Goal: Information Seeking & Learning: Learn about a topic

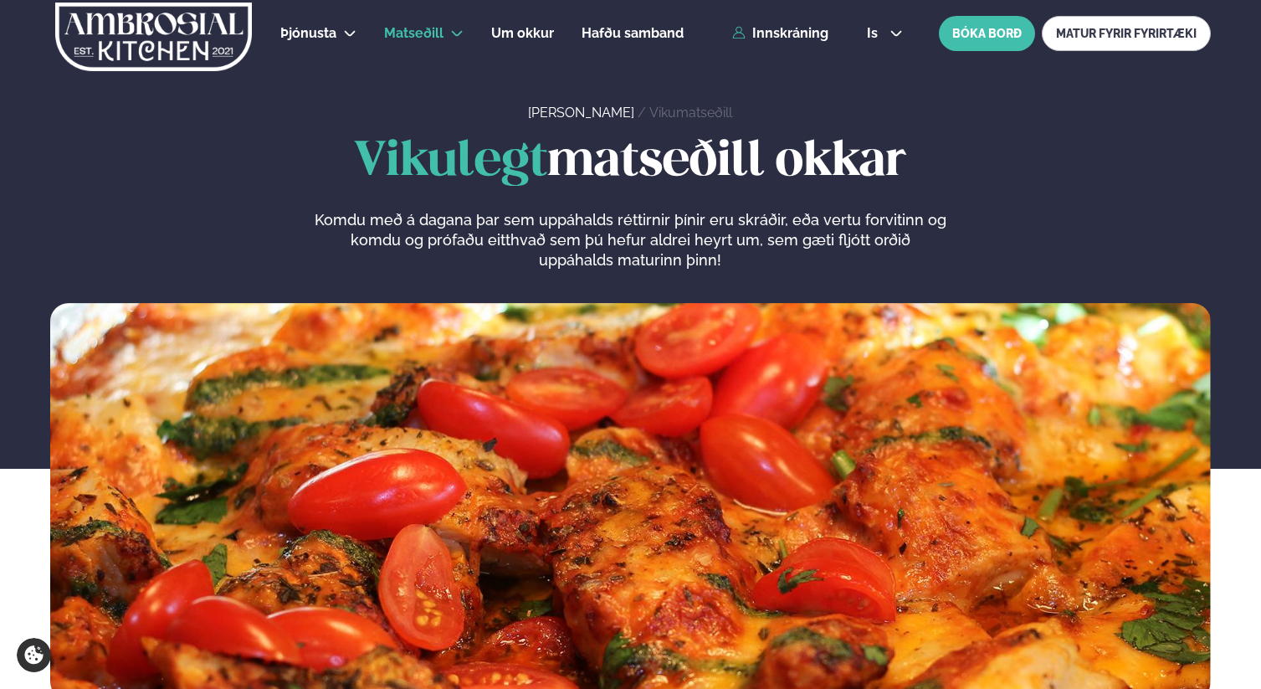
scroll to position [1571, 0]
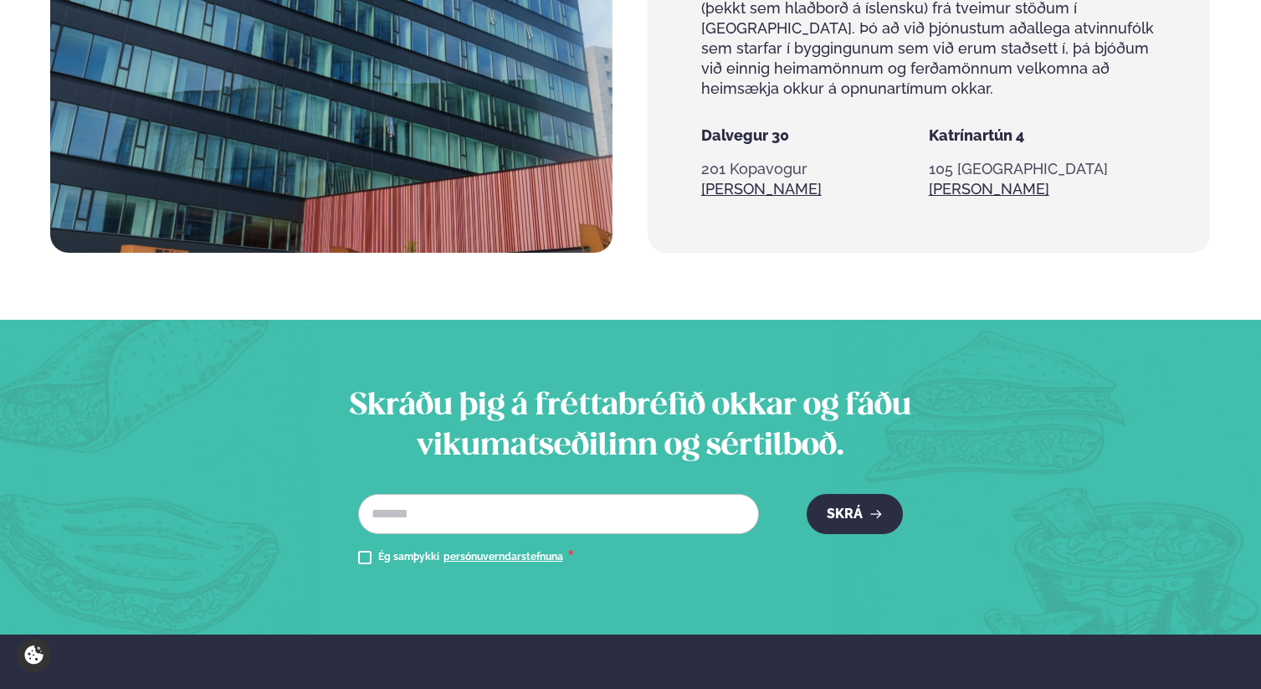
click at [884, 344] on section "Skráðu þig á fréttabréfið okkar og fáðu vikumatseðilinn og sértilboð. Netfang *…" at bounding box center [630, 477] width 1261 height 315
click at [1017, 383] on section "Skráðu þig á fréttabréfið okkar og fáðu vikumatseðilinn og sértilboð. Netfang *…" at bounding box center [630, 477] width 1261 height 315
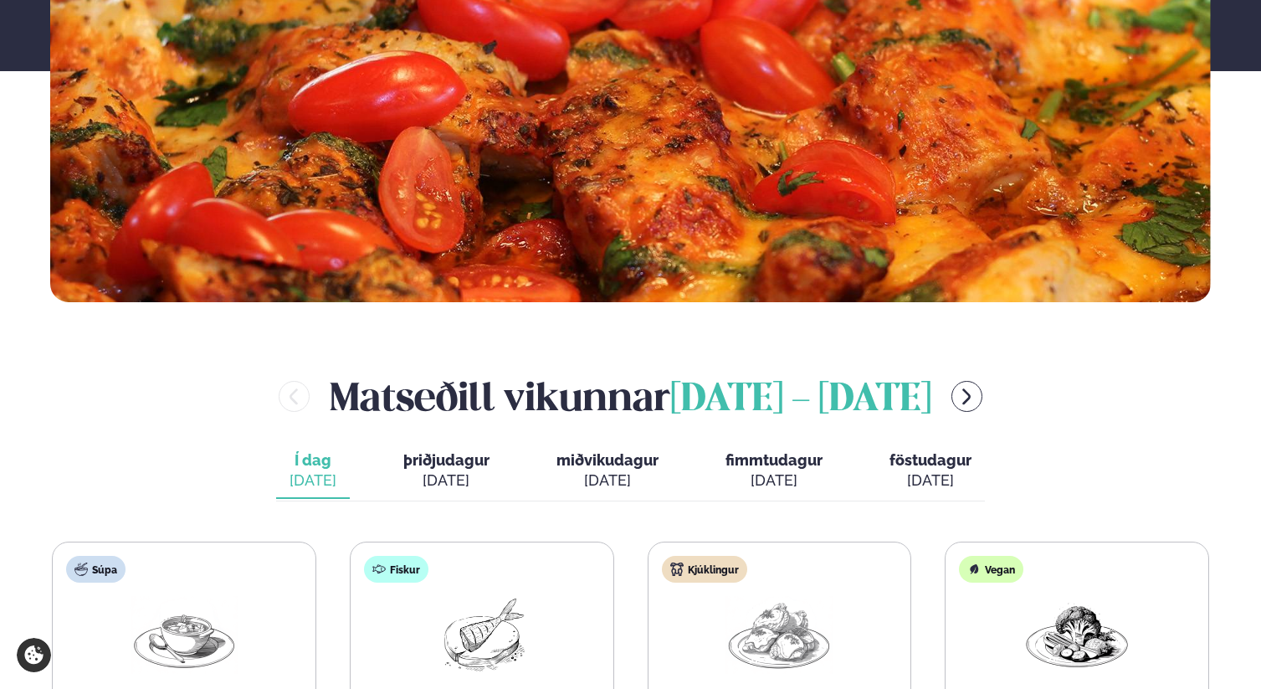
scroll to position [385, 0]
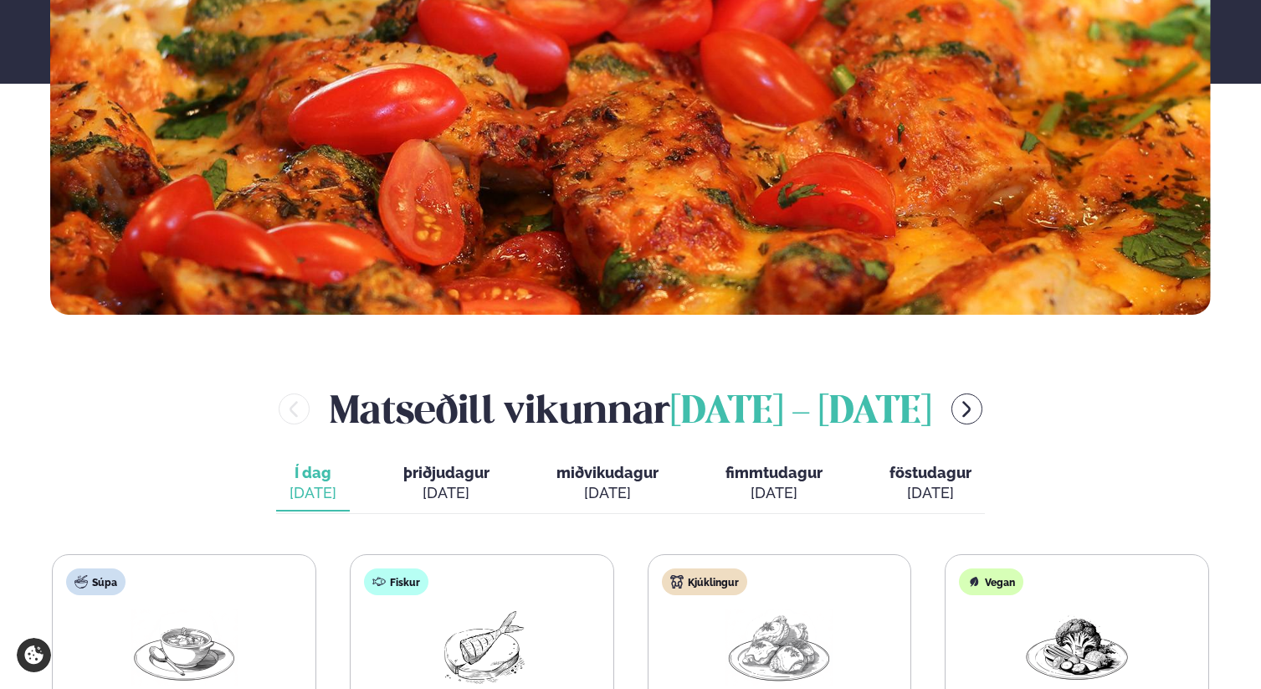
click at [447, 479] on span "þriðjudagur" at bounding box center [446, 473] width 86 height 18
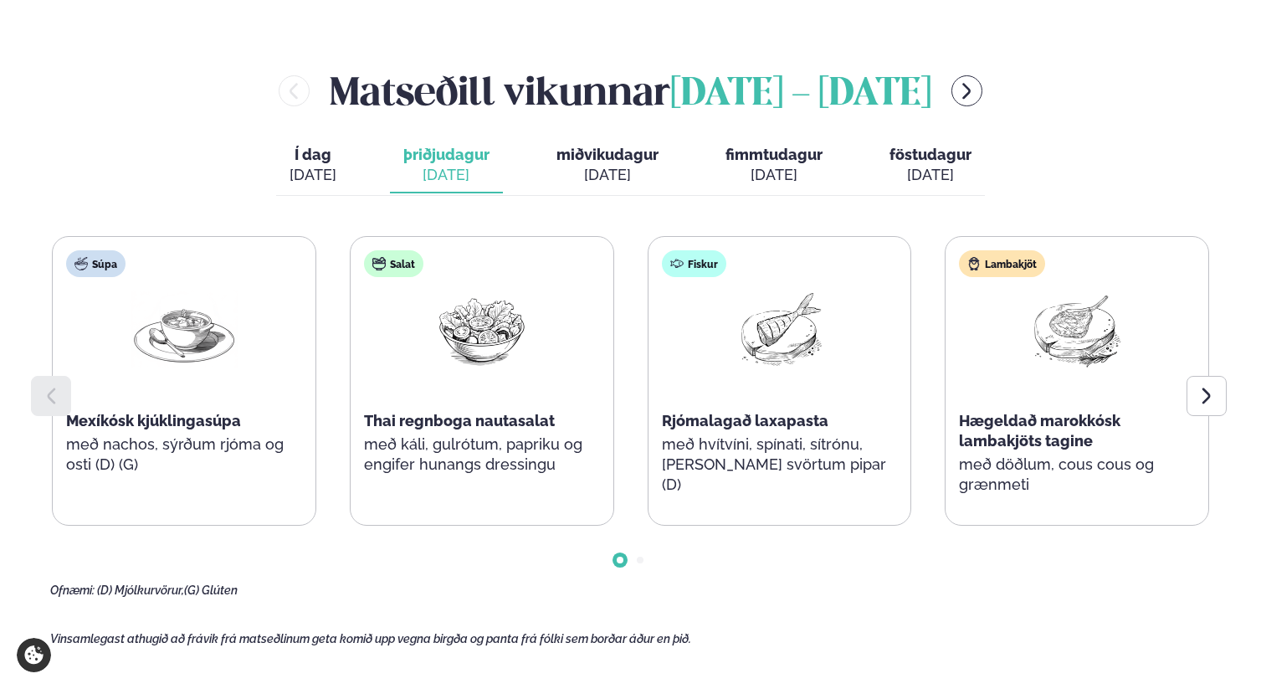
scroll to position [699, 0]
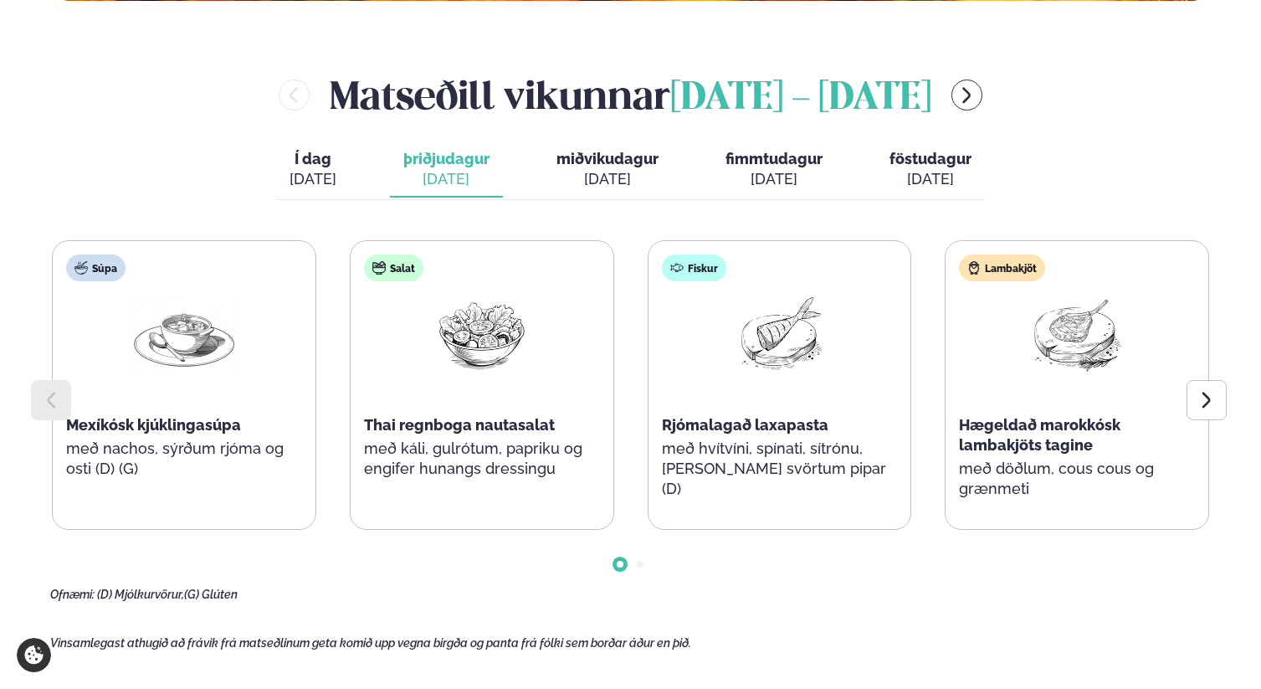
click at [597, 153] on span "miðvikudagur" at bounding box center [607, 159] width 102 height 18
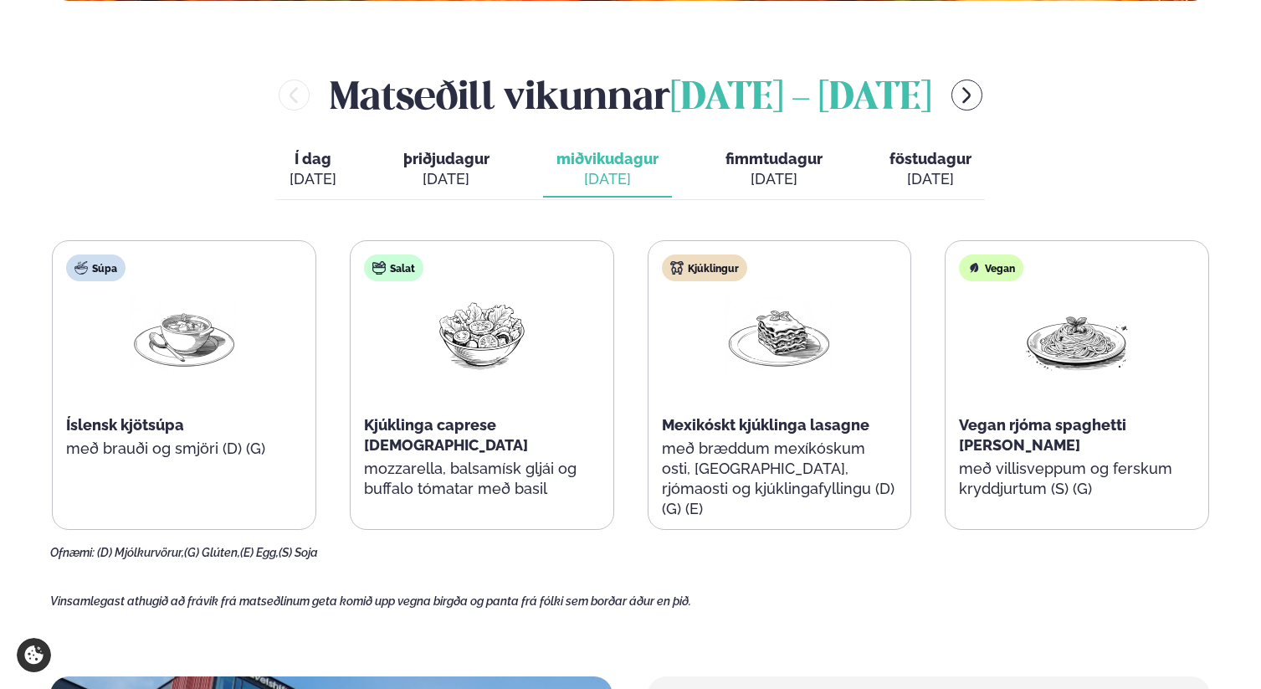
click at [474, 161] on span "þriðjudagur" at bounding box center [446, 159] width 86 height 18
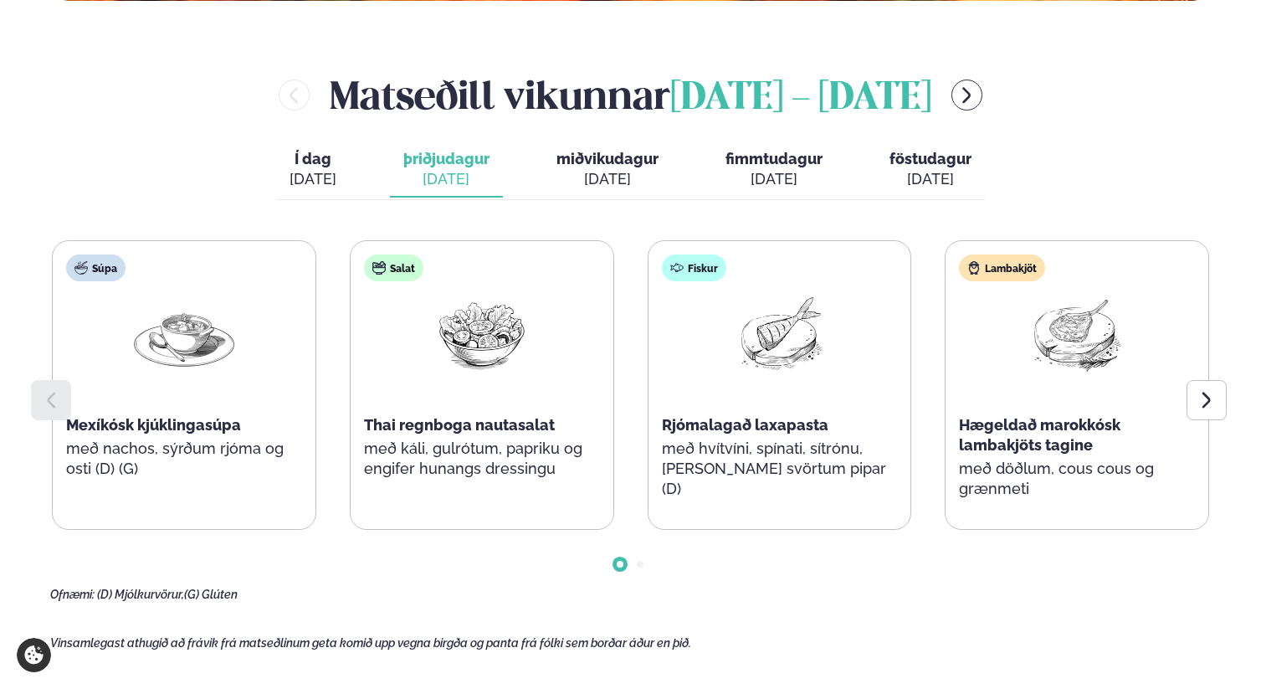
click at [627, 172] on div "[DATE]" at bounding box center [607, 179] width 102 height 20
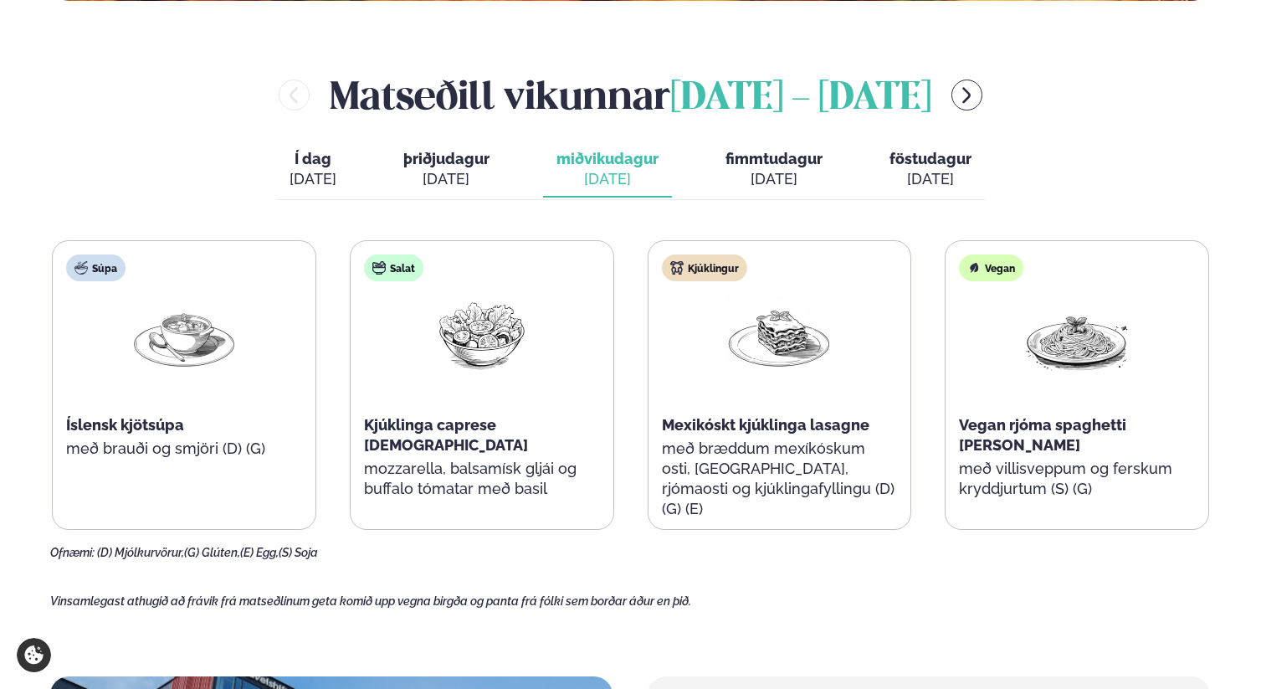
click at [766, 164] on span "fimmtudagur" at bounding box center [773, 159] width 97 height 18
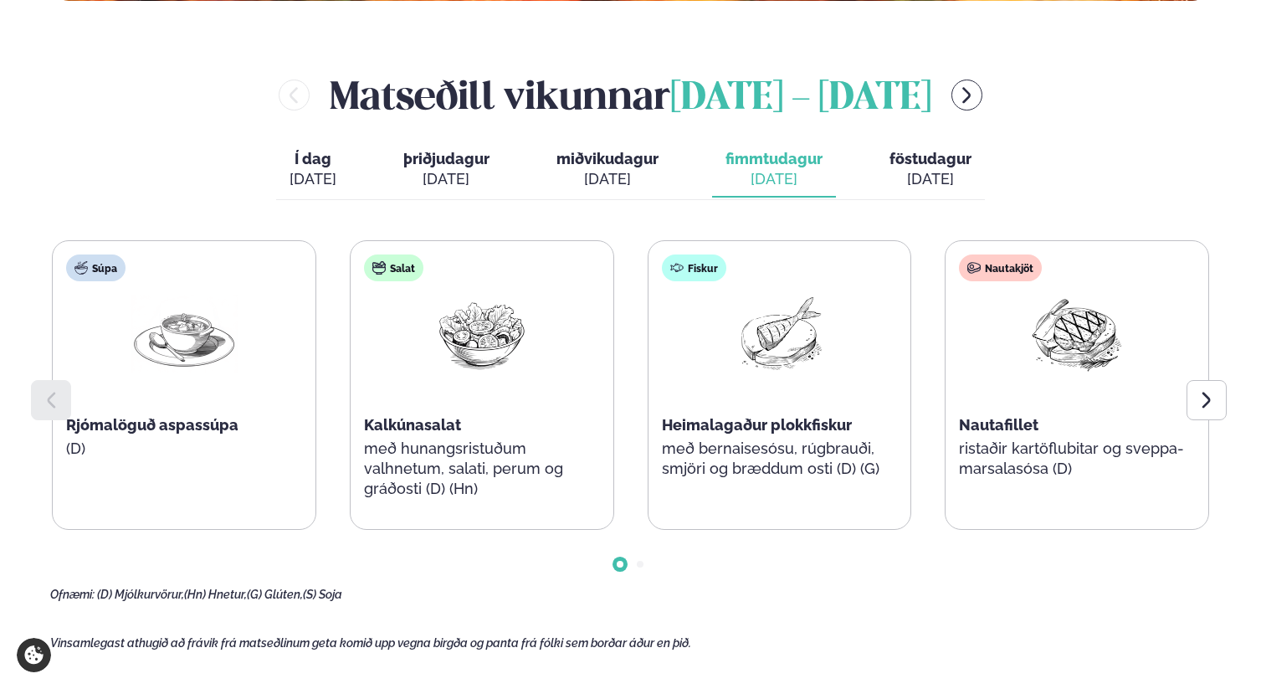
click at [610, 177] on div "[DATE]" at bounding box center [607, 179] width 102 height 20
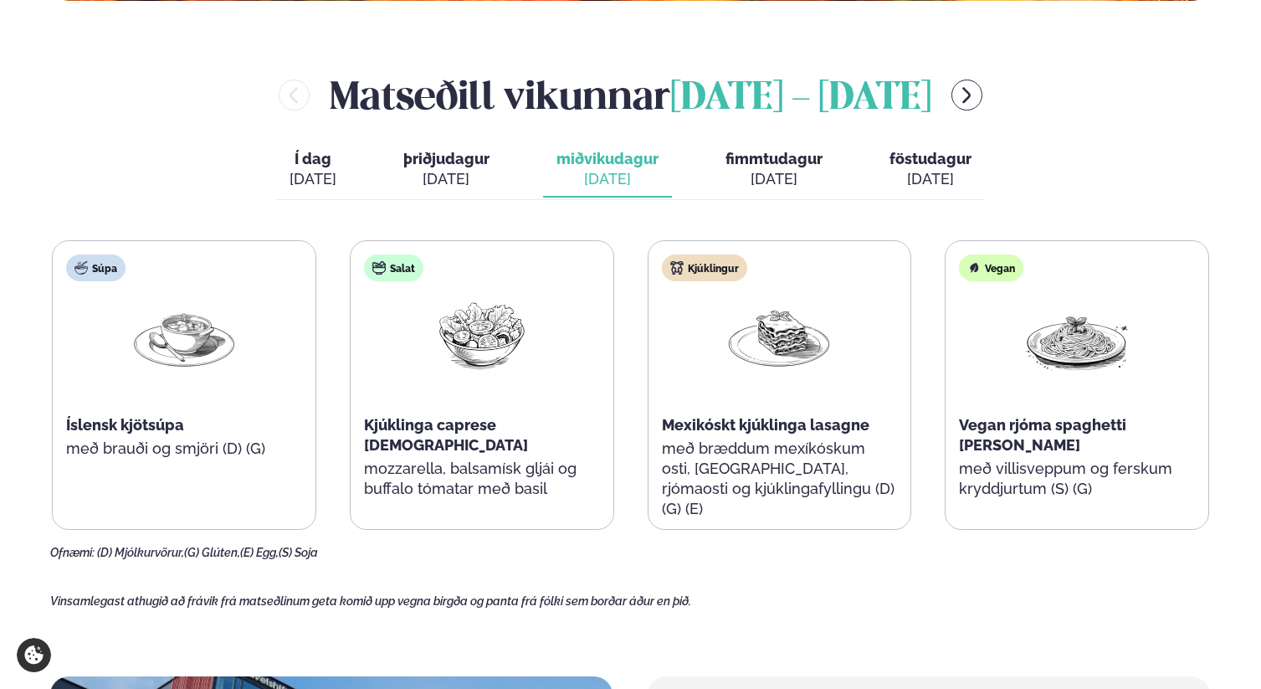
click at [407, 158] on span "þriðjudagur" at bounding box center [446, 159] width 86 height 18
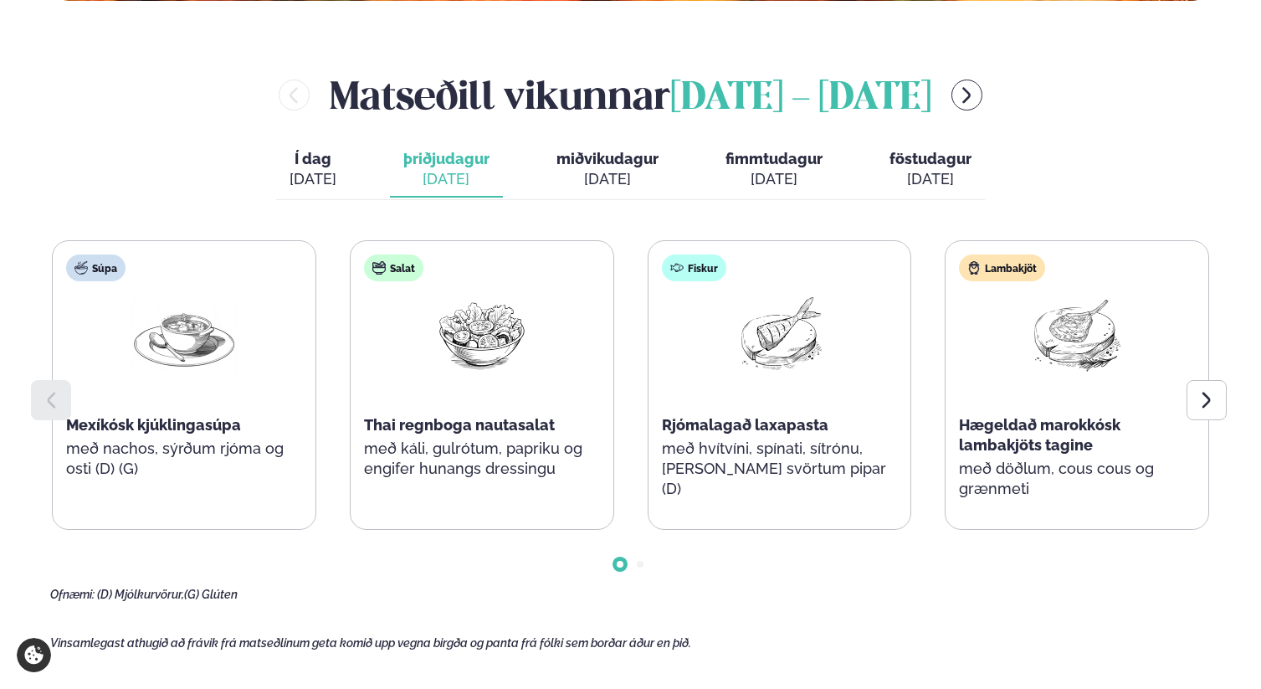
click at [611, 167] on span "miðvikudagur" at bounding box center [607, 159] width 102 height 18
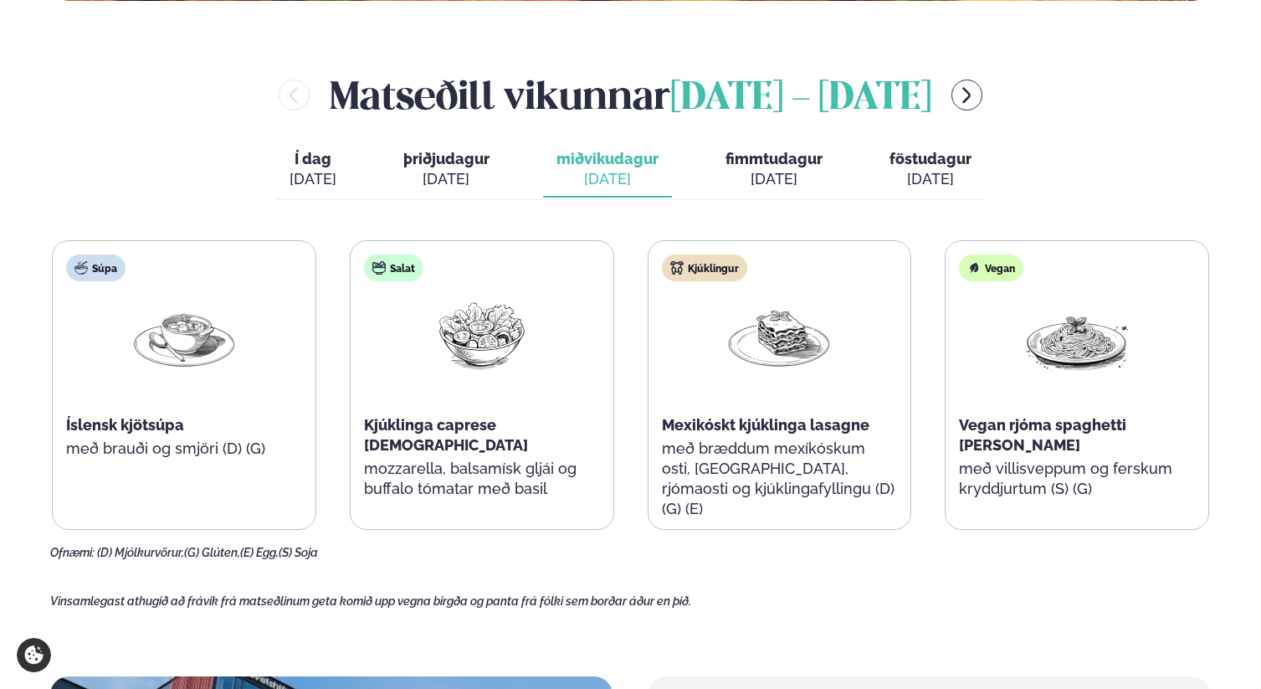
click at [297, 174] on div "[DATE]" at bounding box center [313, 179] width 47 height 20
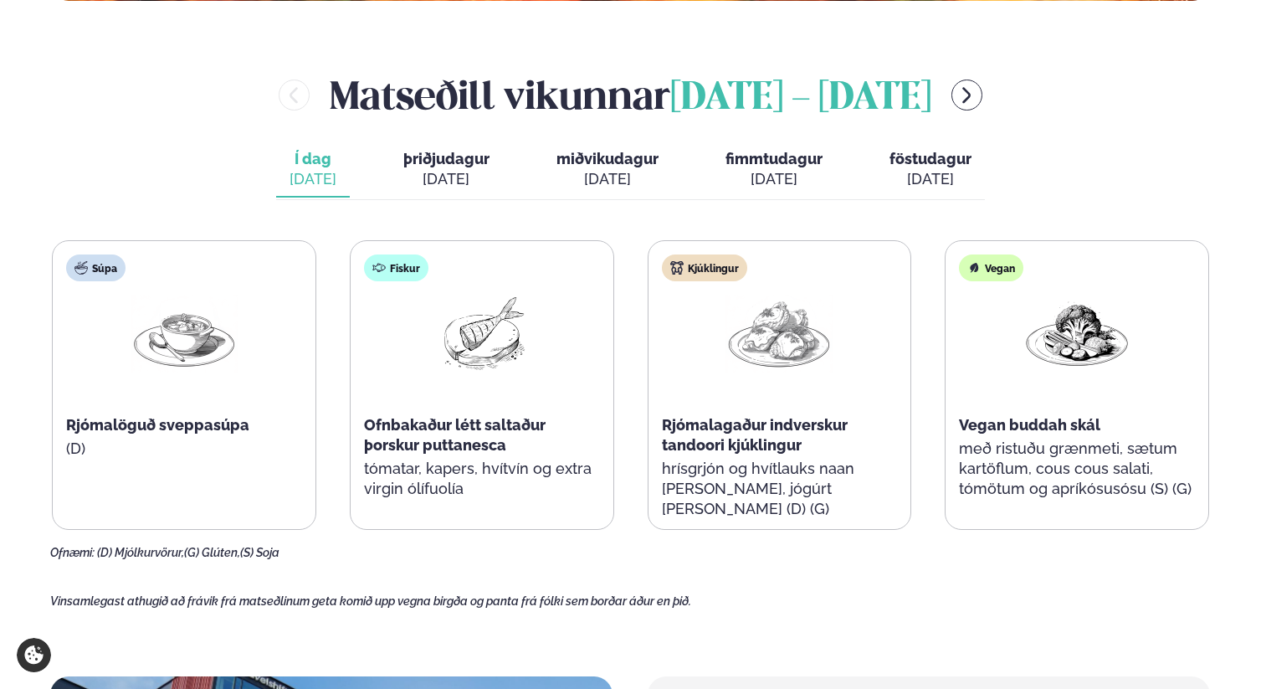
click at [448, 177] on div "[DATE]" at bounding box center [446, 179] width 86 height 20
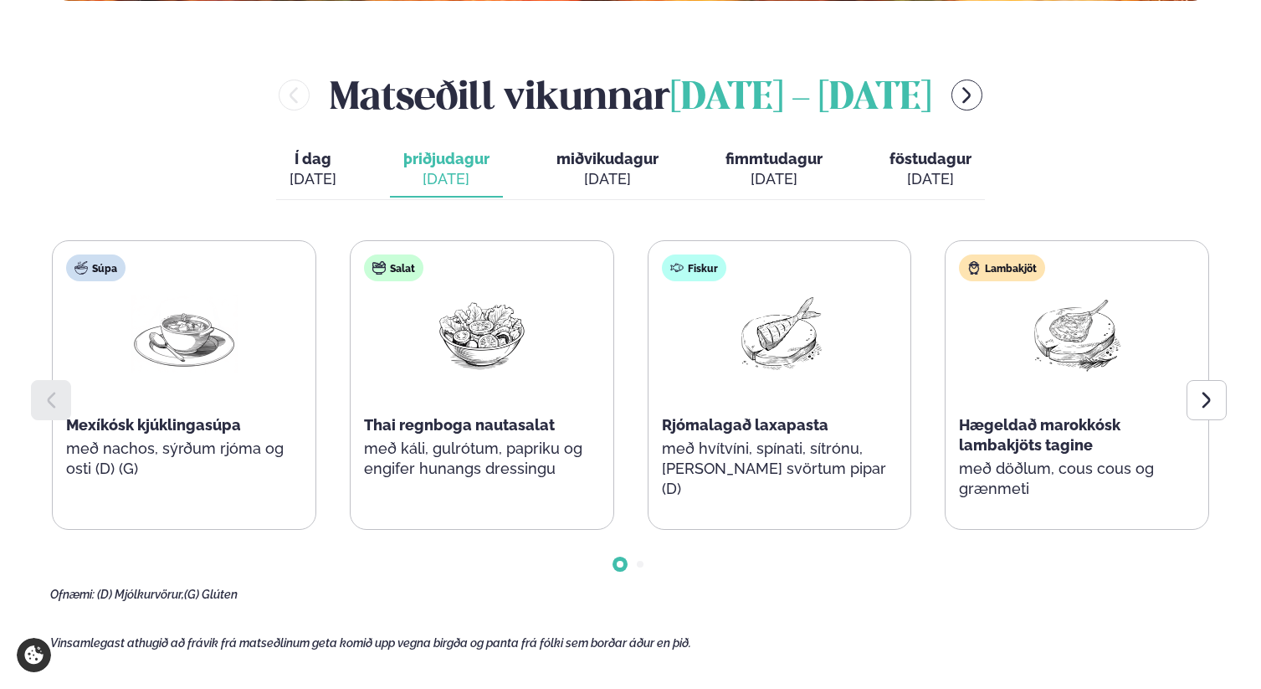
click at [653, 179] on div "[DATE]" at bounding box center [607, 179] width 102 height 20
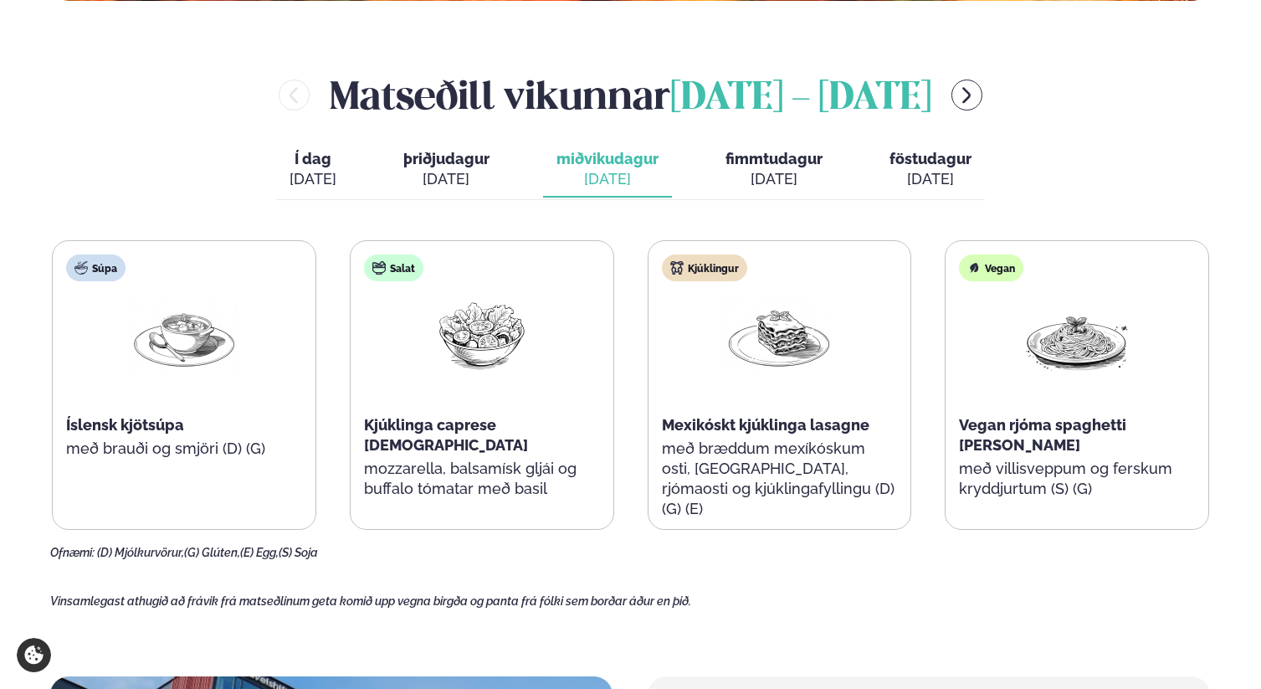
click at [730, 178] on div "[DATE]" at bounding box center [773, 179] width 97 height 20
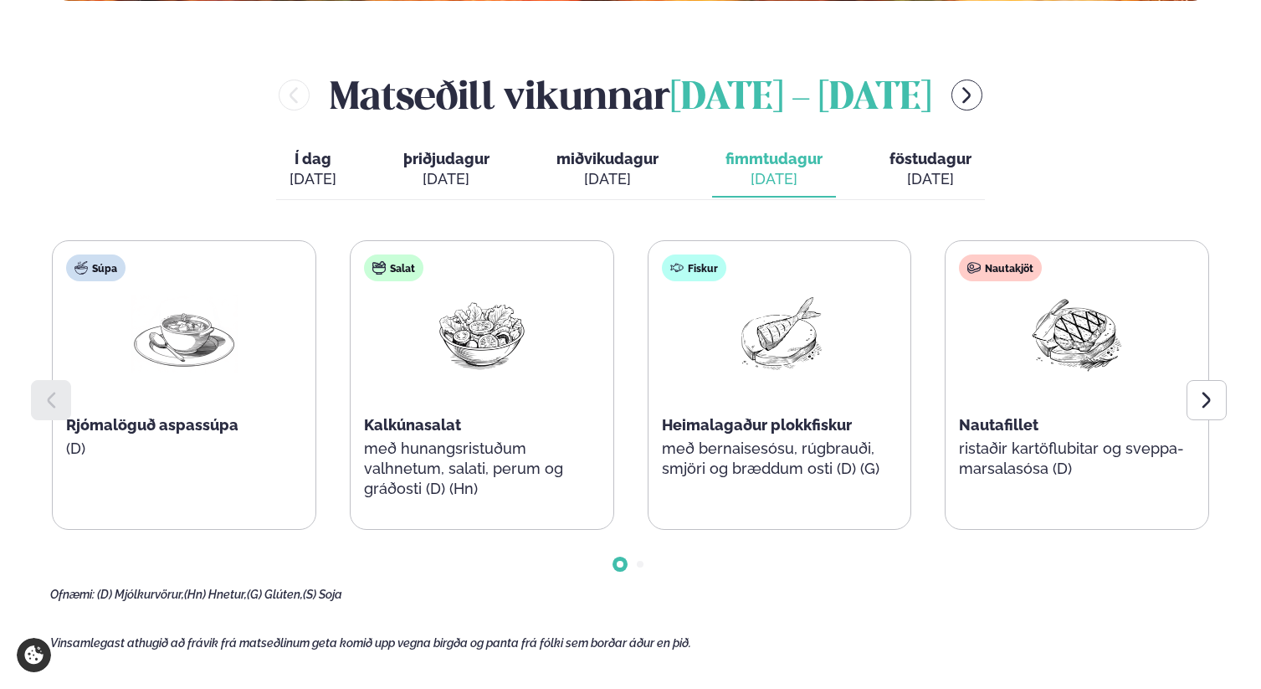
click at [946, 176] on div "[DATE]" at bounding box center [930, 179] width 82 height 20
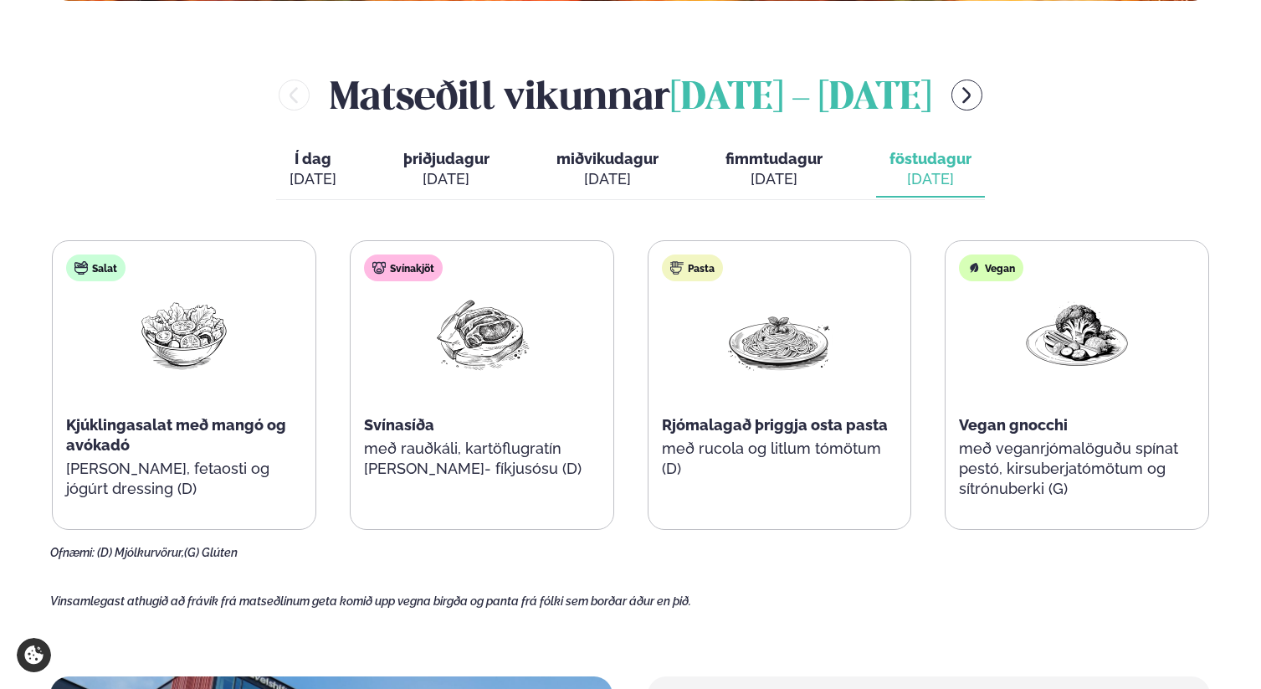
click at [591, 174] on div "[DATE]" at bounding box center [607, 179] width 102 height 20
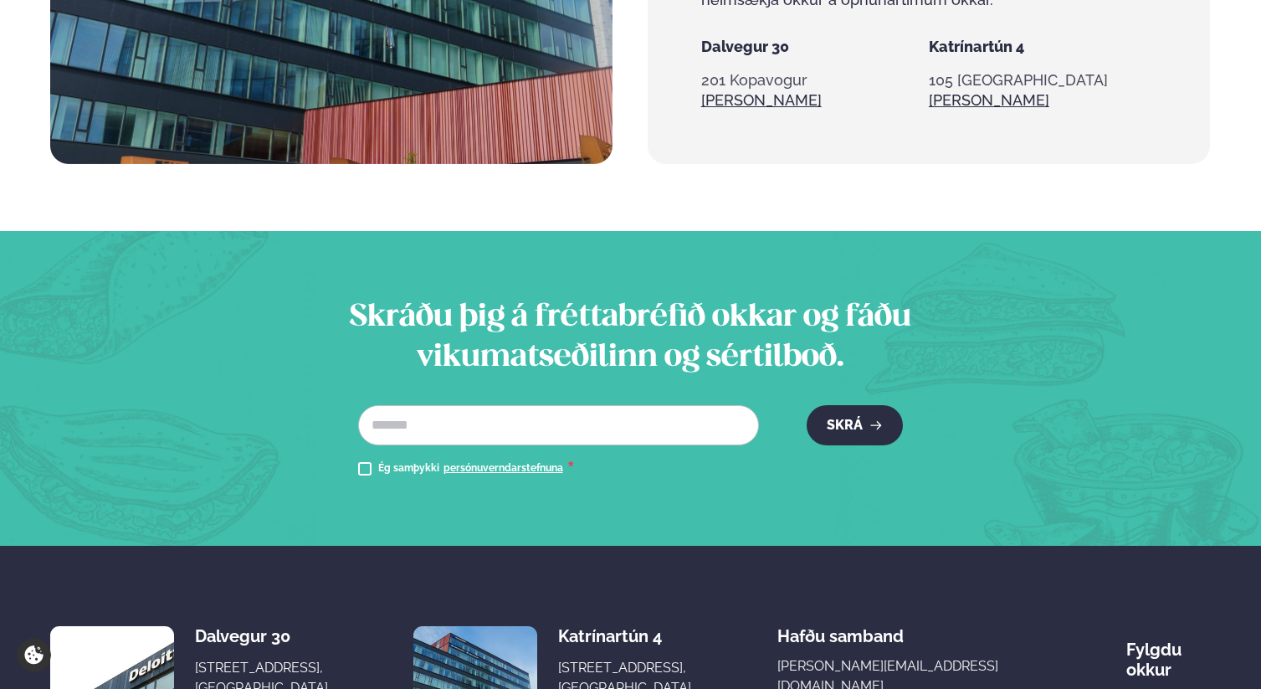
scroll to position [1855, 0]
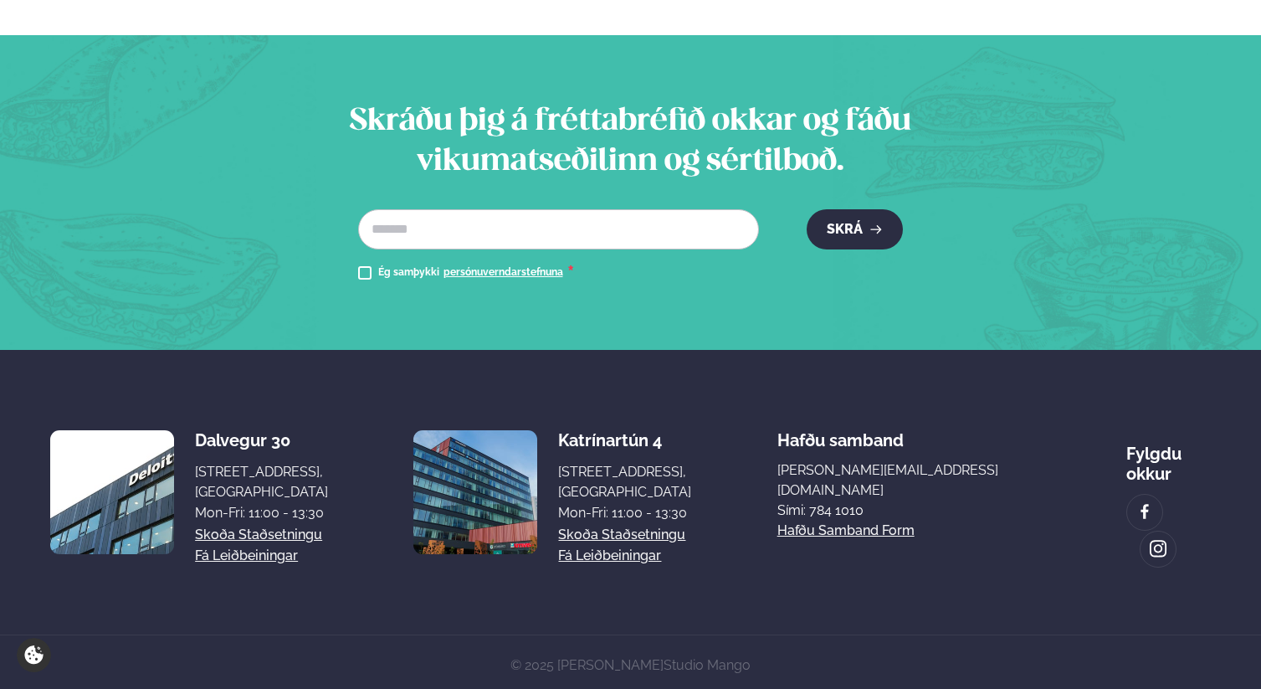
click at [718, 83] on section "Skráðu þig á fréttabréfið okkar og fáðu vikumatseðilinn og sértilboð. Netfang *…" at bounding box center [630, 192] width 1261 height 315
